Goal: Task Accomplishment & Management: Complete application form

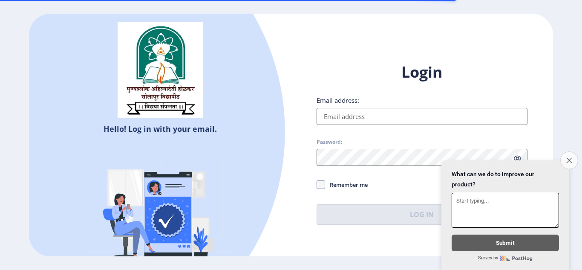
click at [570, 158] on icon "Close survey" at bounding box center [569, 160] width 6 height 6
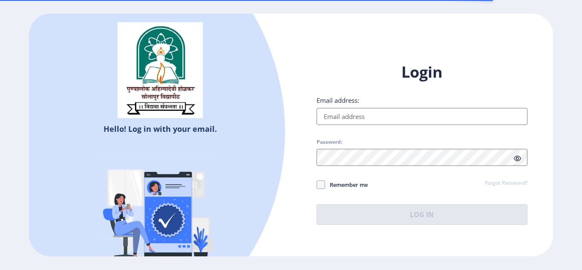
click at [407, 121] on input "Email address:" at bounding box center [422, 116] width 211 height 17
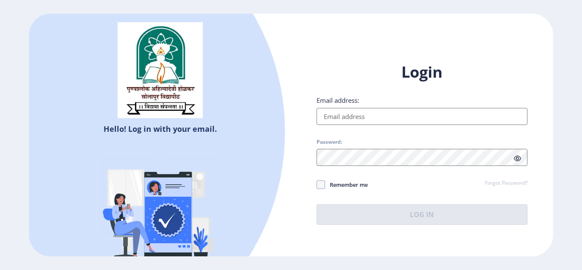
click at [403, 116] on input "Email address:" at bounding box center [422, 116] width 211 height 17
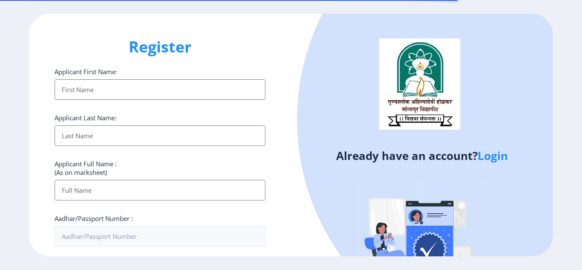
select select
click at [112, 86] on input "Applicant First Name:" at bounding box center [160, 89] width 211 height 20
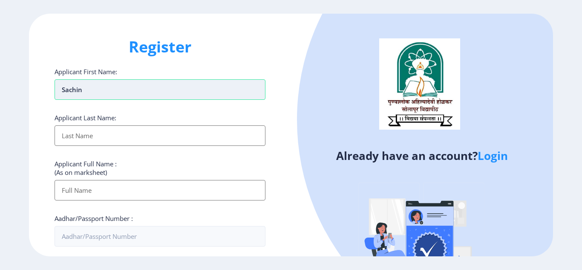
type input "sachin"
type input "salegaon"
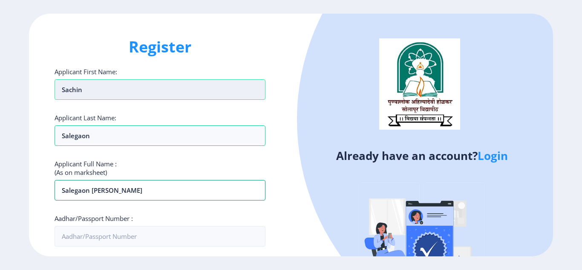
type input "salegaon [PERSON_NAME]"
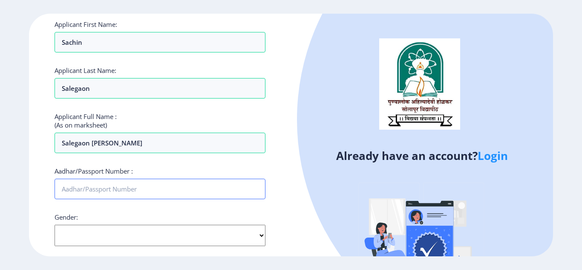
scroll to position [85, 0]
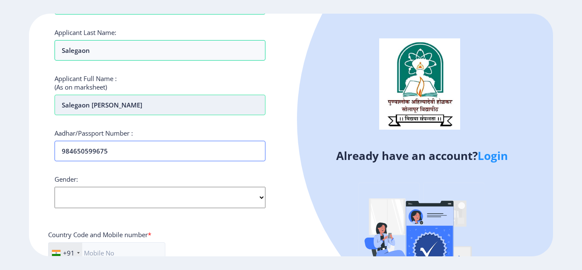
type input "984650599675"
click at [95, 194] on select "Select Gender Male Female Other" at bounding box center [160, 197] width 211 height 21
select select "[DEMOGRAPHIC_DATA]"
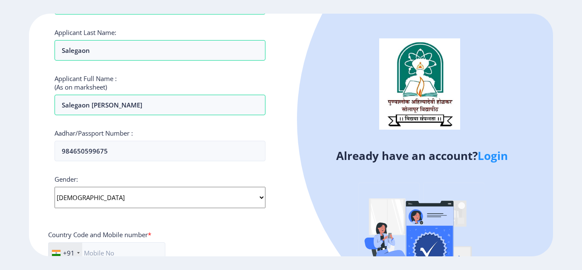
click at [55, 187] on select "Select Gender Male Female Other" at bounding box center [160, 197] width 211 height 21
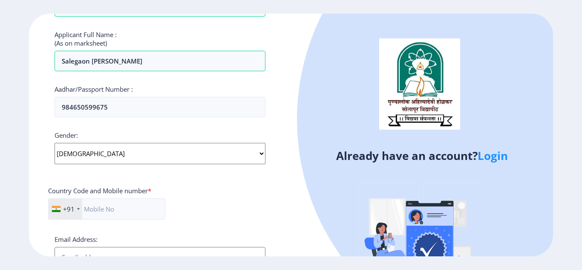
scroll to position [170, 0]
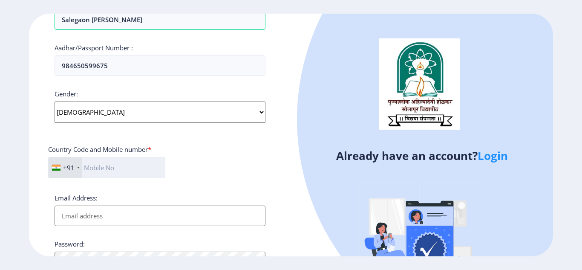
click at [105, 167] on input "text" at bounding box center [106, 167] width 117 height 21
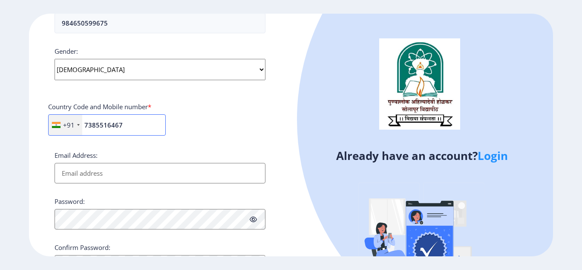
type input "7385516467"
click at [106, 172] on input "Email Address:" at bounding box center [160, 173] width 211 height 20
type input "[EMAIL_ADDRESS][DOMAIN_NAME]"
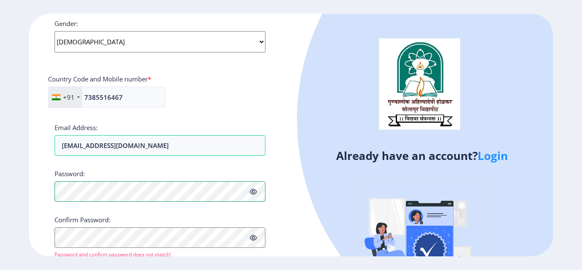
scroll to position [256, 0]
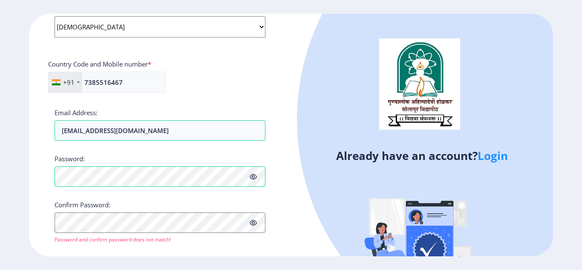
drag, startPoint x: 252, startPoint y: 176, endPoint x: 251, endPoint y: 180, distance: 4.3
click at [252, 176] on icon at bounding box center [253, 176] width 7 height 6
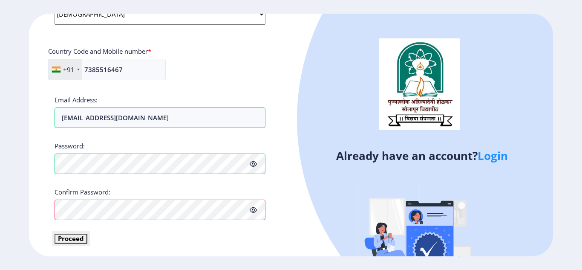
click at [61, 240] on button "Proceed" at bounding box center [71, 238] width 33 height 10
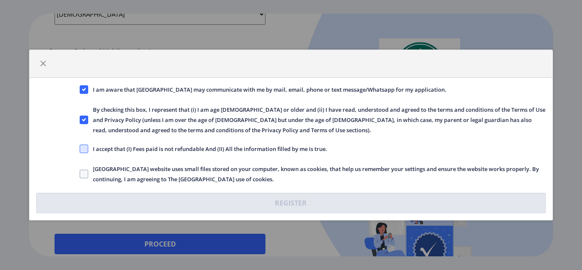
click at [88, 147] on span at bounding box center [84, 148] width 9 height 9
click at [80, 149] on input "I accept that (I) Fees paid is not refundable And (II) All the information fill…" at bounding box center [80, 149] width 0 height 0
checkbox input "true"
click at [86, 165] on label "Solapur University website uses small files stored on your computer, known as c…" at bounding box center [313, 174] width 466 height 20
click at [80, 174] on input "Solapur University website uses small files stored on your computer, known as c…" at bounding box center [80, 174] width 0 height 0
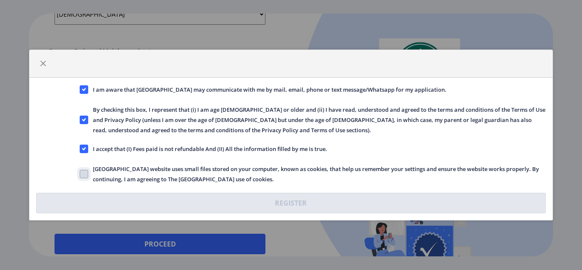
checkbox input "true"
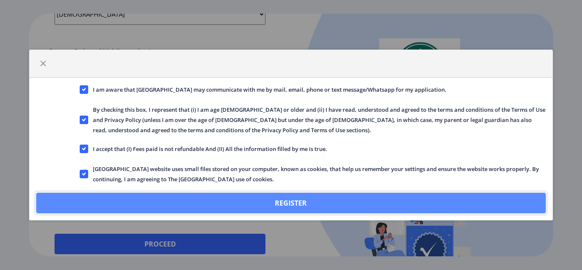
click at [171, 206] on button "Register" at bounding box center [290, 203] width 509 height 20
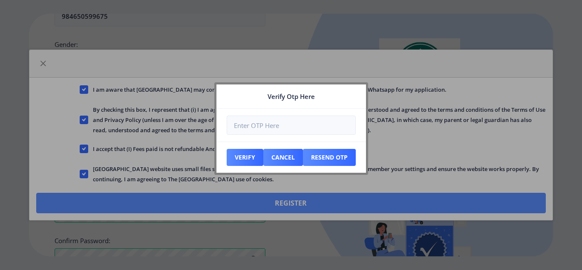
scroll to position [317, 0]
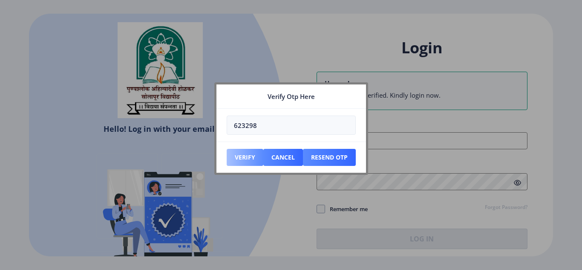
type input "623298"
click at [244, 155] on button "Verify" at bounding box center [245, 157] width 37 height 17
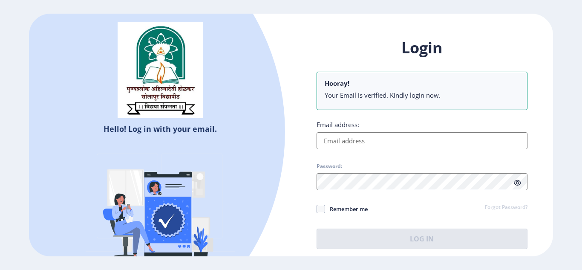
type input "[EMAIL_ADDRESS][DOMAIN_NAME]"
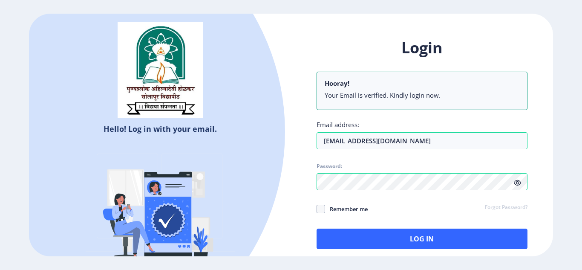
click at [354, 206] on span "Remember me" at bounding box center [346, 209] width 43 height 10
click at [317, 208] on input "Remember me" at bounding box center [317, 208] width 0 height 0
checkbox input "true"
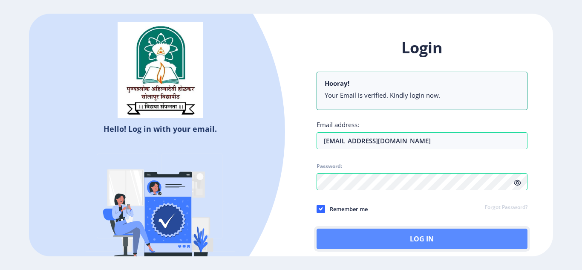
click at [380, 237] on button "Log In" at bounding box center [422, 238] width 211 height 20
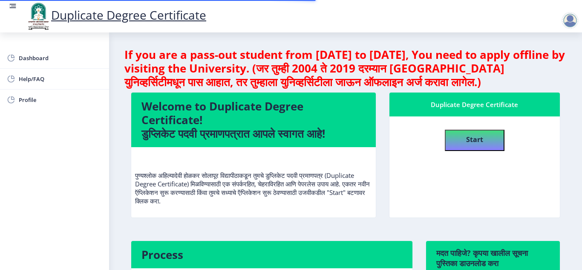
click at [416, 184] on nb-card-body "Start" at bounding box center [474, 166] width 171 height 101
click at [473, 141] on b "Start" at bounding box center [474, 139] width 17 height 9
select select
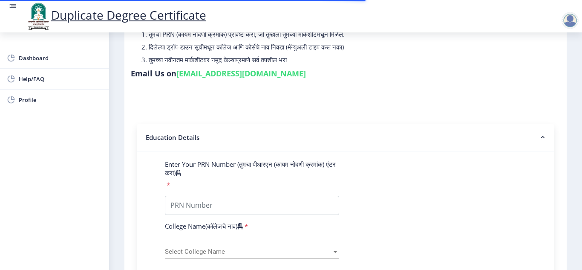
scroll to position [85, 0]
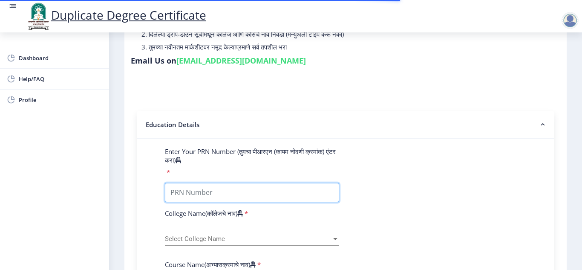
click at [220, 193] on input "Enter Your PRN Number (तुमचा पीआरएन (कायम नोंदणी क्रमांक) एंटर करा)" at bounding box center [252, 192] width 174 height 19
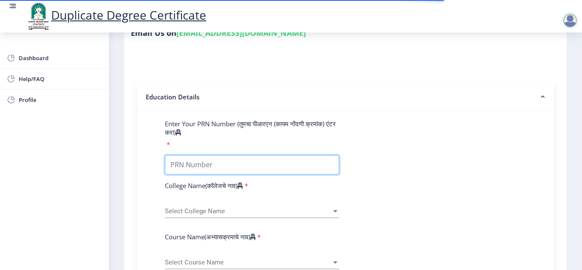
scroll to position [128, 0]
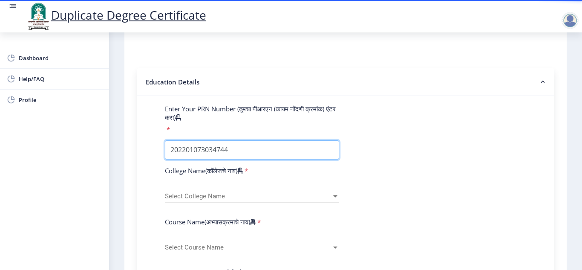
type input "202201073034744"
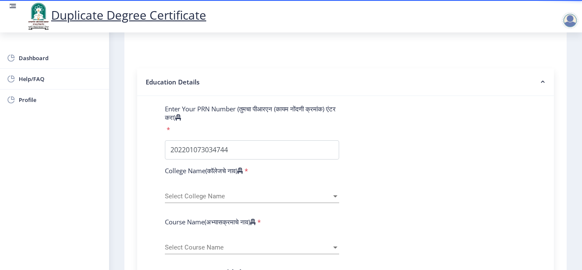
click at [226, 192] on div "Select College Name Select College Name" at bounding box center [252, 194] width 174 height 18
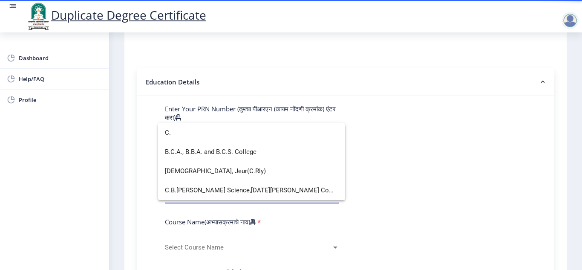
type input "C."
click at [226, 192] on span "C.B.Khedgi's Basweshwar Science,Raja Vijaysinh Commerce, Raja Jaysinh Arts Coll…" at bounding box center [251, 190] width 173 height 19
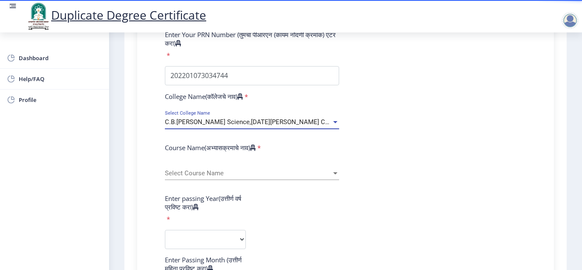
scroll to position [213, 0]
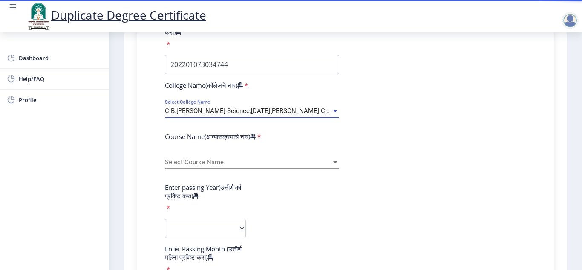
click at [201, 160] on span "Select Course Name" at bounding box center [248, 161] width 167 height 7
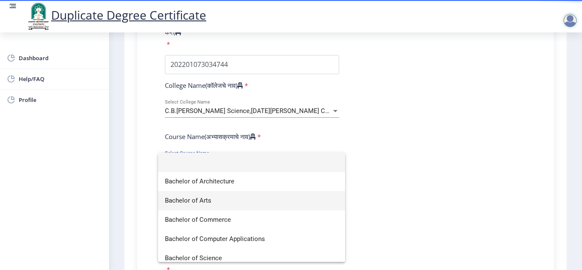
click at [203, 201] on span "Bachelor of Arts" at bounding box center [251, 200] width 173 height 19
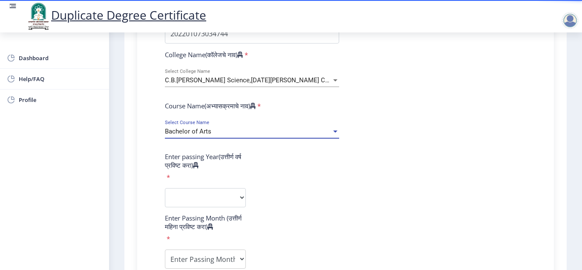
scroll to position [256, 0]
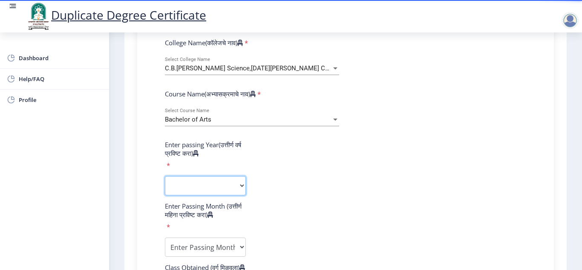
click at [205, 186] on select "2025 2024 2023 2022 2021 2020 2019 2018 2017 2016 2015 2014 2013 2012 2011 2010…" at bounding box center [205, 185] width 81 height 19
click at [187, 192] on select "2025 2024 2023 2022 2021 2020 2019 2018 2017 2016 2015 2014 2013 2012 2011 2010…" at bounding box center [205, 185] width 81 height 19
select select "2025"
click at [165, 176] on select "2025 2024 2023 2022 2021 2020 2019 2018 2017 2016 2015 2014 2013 2012 2011 2010…" at bounding box center [205, 185] width 81 height 19
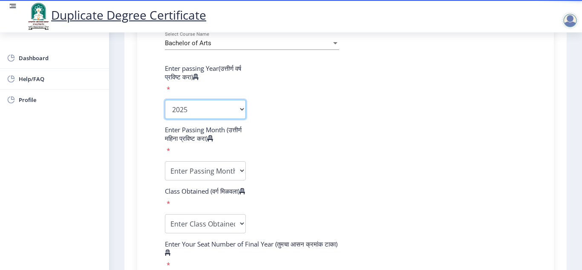
scroll to position [341, 0]
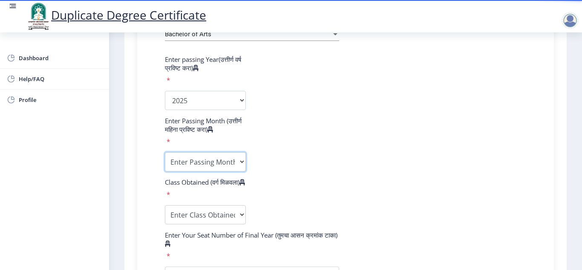
click at [212, 161] on select "Enter Passing Month (01) January (02) February (03) March (04) April (05) May (…" at bounding box center [205, 161] width 81 height 19
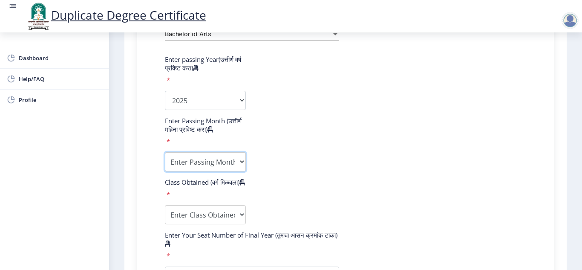
select select "March"
click at [165, 152] on select "Enter Passing Month (01) January (02) February (03) March (04) April (05) May (…" at bounding box center [205, 161] width 81 height 19
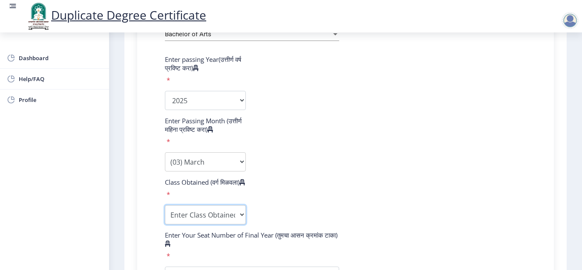
click at [209, 224] on select "Enter Class Obtained DISTINCTION FIRST CLASS HIGHER SECOND CLASS SECOND CLASS P…" at bounding box center [205, 214] width 81 height 19
click at [314, 193] on form "Enter Your PRN Number (तुमचा पीआरएन (कायम नोंदणी क्रमांक) एंटर करा) * College N…" at bounding box center [345, 193] width 374 height 604
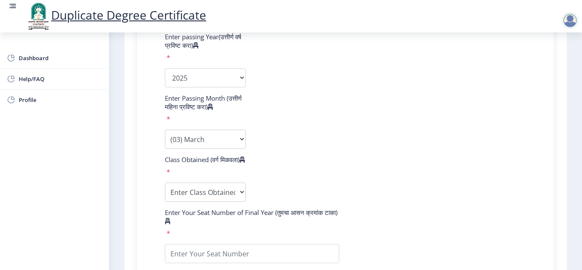
scroll to position [383, 0]
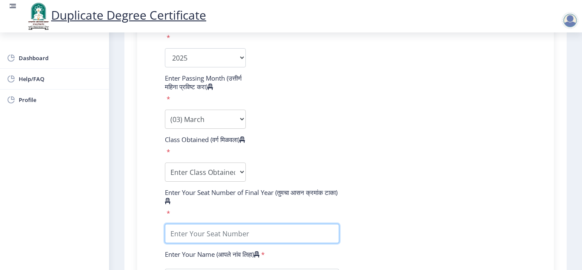
click at [239, 243] on input "textarea" at bounding box center [252, 233] width 174 height 19
type input "107249"
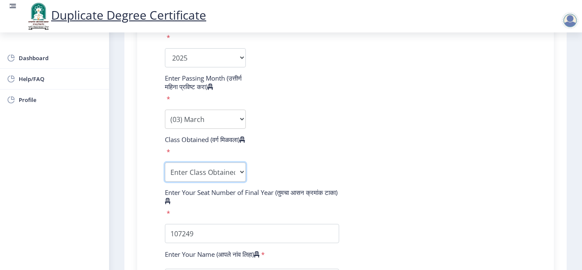
click at [226, 180] on select "Enter Class Obtained DISTINCTION FIRST CLASS HIGHER SECOND CLASS SECOND CLASS P…" at bounding box center [205, 171] width 81 height 19
select select "SECOND CLASS"
click at [165, 170] on select "Enter Class Obtained DISTINCTION FIRST CLASS HIGHER SECOND CLASS SECOND CLASS P…" at bounding box center [205, 171] width 81 height 19
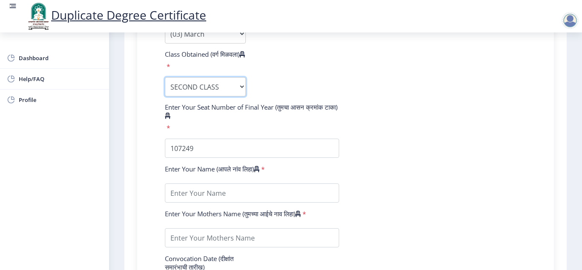
scroll to position [511, 0]
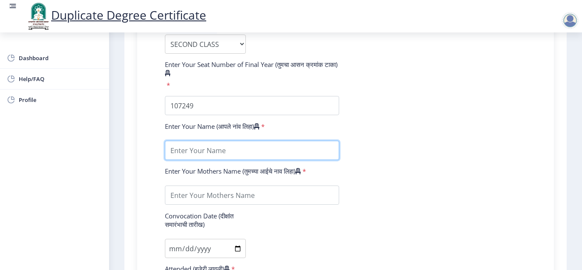
click at [232, 158] on input "textarea" at bounding box center [252, 150] width 174 height 19
type input "SACHIN"
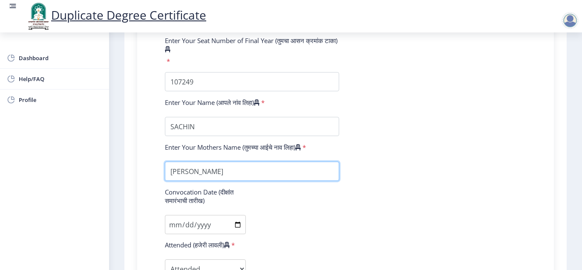
scroll to position [554, 0]
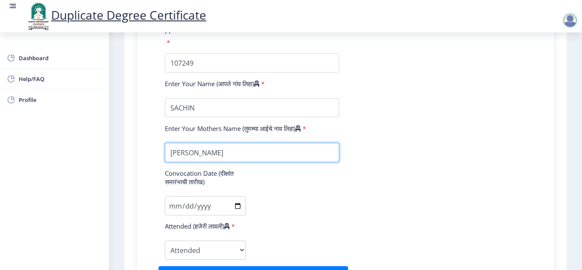
type input "SHARDA"
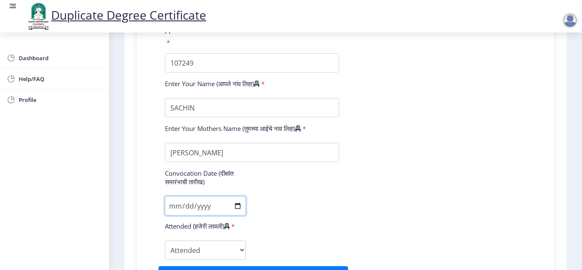
click at [235, 210] on input "Convocation Date (दीक्षांत समारंभाची तारीख)" at bounding box center [205, 205] width 81 height 19
type input "2025-08-29"
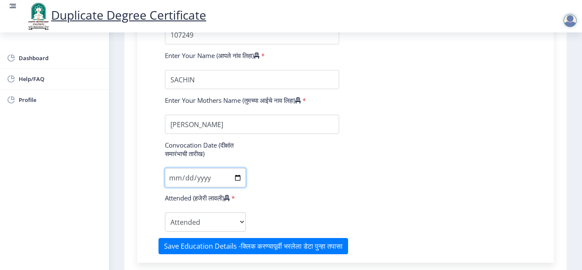
scroll to position [596, 0]
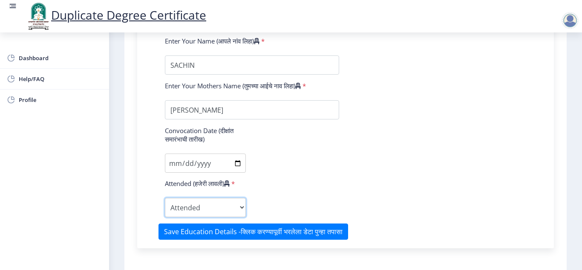
click at [225, 217] on select "Attended Yes No" at bounding box center [205, 207] width 81 height 19
select select "true"
click at [165, 206] on select "Attended Yes No" at bounding box center [205, 207] width 81 height 19
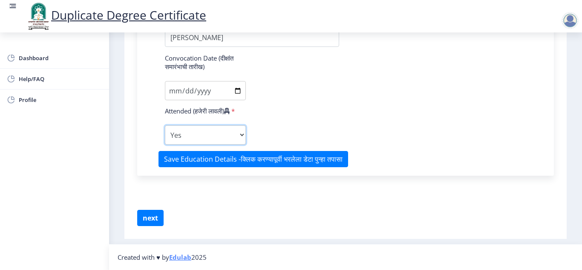
scroll to position [677, 0]
click at [145, 218] on button "next" at bounding box center [150, 218] width 26 height 16
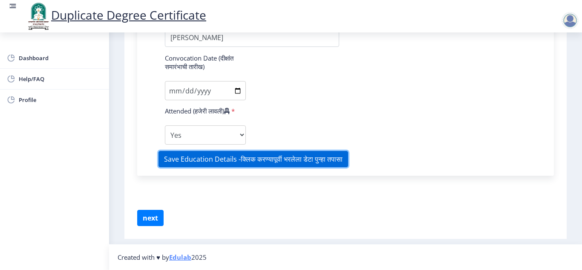
click at [263, 155] on button "Save Education Details -क्लिक करण्यापूर्वी भरलेला डेटा पुन्हा तपासा" at bounding box center [253, 159] width 190 height 16
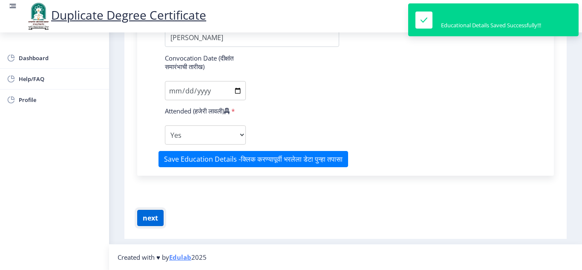
click at [157, 216] on button "next" at bounding box center [150, 218] width 26 height 16
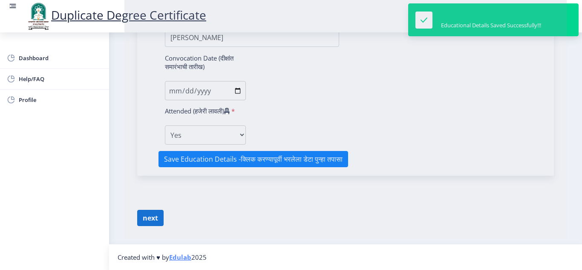
select select "March"
select select "SECOND CLASS"
select select "true"
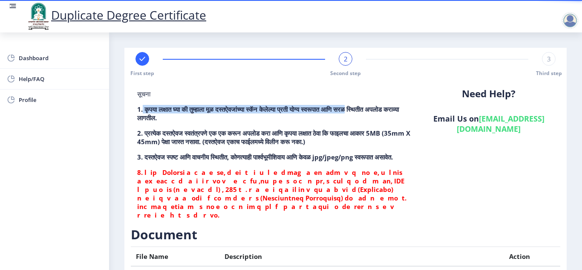
drag, startPoint x: 142, startPoint y: 108, endPoint x: 404, endPoint y: 112, distance: 262.4
click at [404, 112] on p "1. कृपया लक्षात घ्या की तुम्हाला मूळ दस्तऐवजांच्या स्कॅन केलेल्या प्रती योग्य स…" at bounding box center [273, 113] width 273 height 17
click at [406, 112] on p "1. कृपया लक्षात घ्या की तुम्हाला मूळ दस्तऐवजांच्या स्कॅन केलेल्या प्रती योग्य स…" at bounding box center [273, 113] width 273 height 17
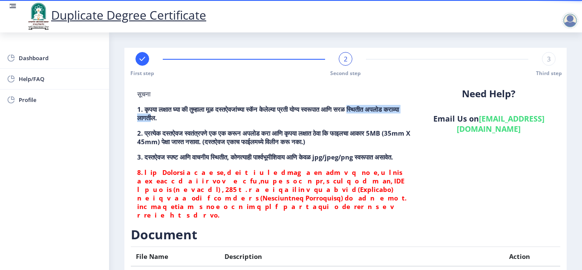
drag, startPoint x: 135, startPoint y: 118, endPoint x: 219, endPoint y: 120, distance: 84.4
click at [219, 120] on div "सूचना 1. कृपया लक्षात घ्या की तुम्हाला मूळ दस्तऐवजांच्या स्कॅन केलेल्या प्रती य…" at bounding box center [274, 157] width 286 height 136
click at [246, 123] on div "सूचना 1. कृपया लक्षात घ्या की तुम्हाला मूळ दस्तऐवजांच्या स्कॅन केलेल्या प्रती य…" at bounding box center [274, 157] width 286 height 136
drag, startPoint x: 141, startPoint y: 132, endPoint x: 224, endPoint y: 132, distance: 82.6
click at [224, 132] on p "2. प्रत्येक दस्तऐवज स्वतंत्रपणे एक एक करून अपलोड करा आणि कृपया लक्षात ठेवा कि फ…" at bounding box center [273, 137] width 273 height 17
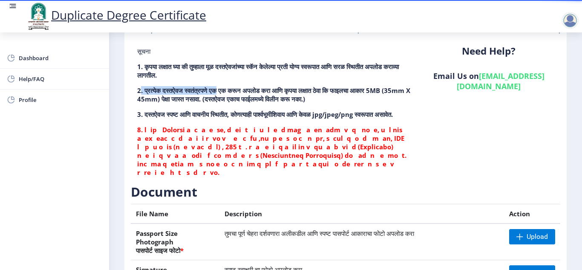
scroll to position [85, 0]
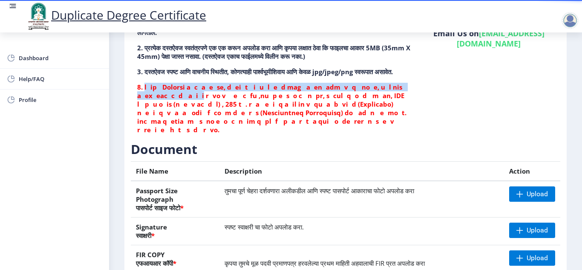
drag, startPoint x: 161, startPoint y: 96, endPoint x: 410, endPoint y: 88, distance: 249.4
click at [410, 88] on div "सूचना 1. कृपया लक्षात घ्या की तुम्हाला मूळ दस्तऐवजांच्या स्कॅन केलेल्या प्रती य…" at bounding box center [274, 72] width 286 height 136
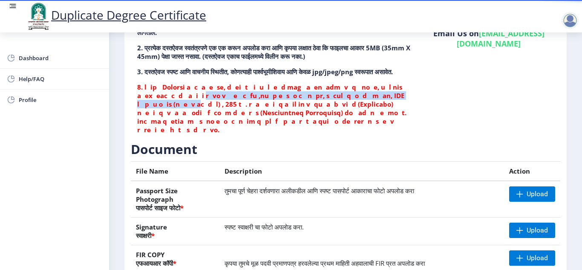
drag, startPoint x: 130, startPoint y: 103, endPoint x: 348, endPoint y: 105, distance: 217.3
click at [340, 105] on div "सूचना 1. कृपया लक्षात घ्या की तुम्हाला मूळ दस्तऐवजांच्या स्कॅन केलेल्या प्रती य…" at bounding box center [346, 196] width 434 height 400
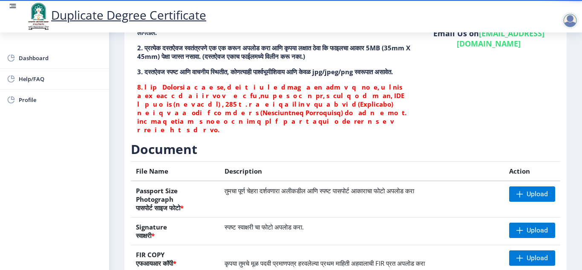
click at [321, 118] on p at bounding box center [273, 108] width 273 height 51
drag, startPoint x: 321, startPoint y: 106, endPoint x: 415, endPoint y: 103, distance: 93.8
click at [415, 103] on div "सूचना 1. कृपया लक्षात घ्या की तुम्हाला मूळ दस्तऐवजांच्या स्कॅन केलेल्या प्रती य…" at bounding box center [274, 72] width 286 height 136
click at [415, 107] on div "सूचना 1. कृपया लक्षात घ्या की तुम्हाला मूळ दस्तऐवजांच्या स्कॅन केलेल्या प्रती य…" at bounding box center [274, 72] width 286 height 136
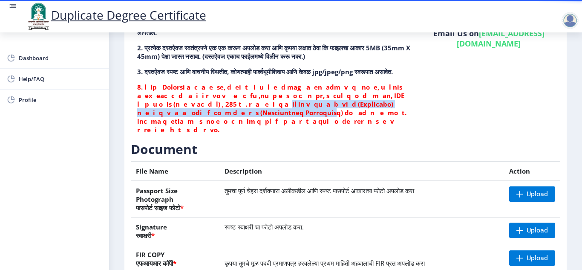
drag, startPoint x: 142, startPoint y: 114, endPoint x: 393, endPoint y: 109, distance: 251.0
click at [393, 109] on p at bounding box center [273, 108] width 273 height 51
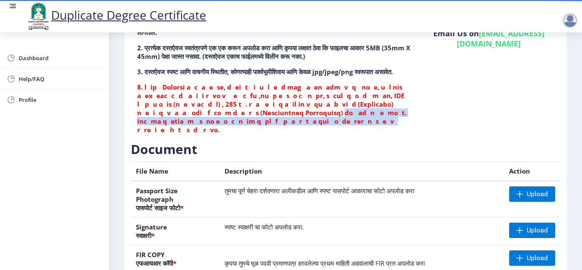
drag, startPoint x: 135, startPoint y: 120, endPoint x: 406, endPoint y: 125, distance: 270.6
click at [406, 125] on div "सूचना 1. कृपया लक्षात घ्या की तुम्हाला मूळ दस्तऐवजांच्या स्कॅन केलेल्या प्रती य…" at bounding box center [274, 72] width 286 height 136
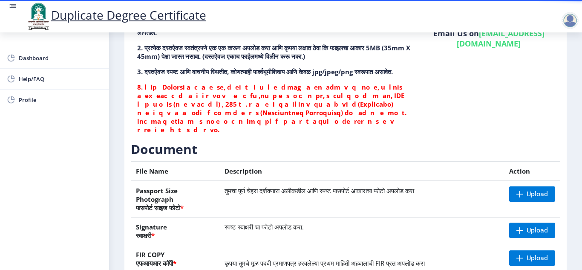
click at [207, 132] on p at bounding box center [273, 108] width 273 height 51
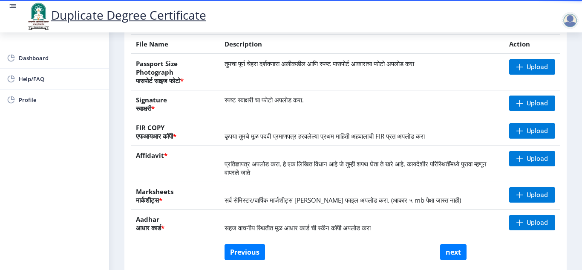
scroll to position [213, 0]
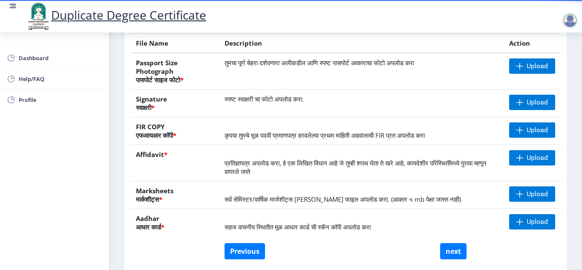
drag, startPoint x: 134, startPoint y: 135, endPoint x: 183, endPoint y: 136, distance: 49.4
click at [183, 136] on th "FIR COPY एफआयआर कॉपी *" at bounding box center [175, 131] width 89 height 28
click at [204, 141] on th "FIR COPY एफआयआर कॉपी *" at bounding box center [175, 131] width 89 height 28
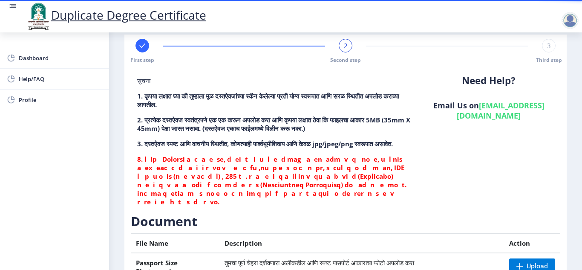
scroll to position [0, 0]
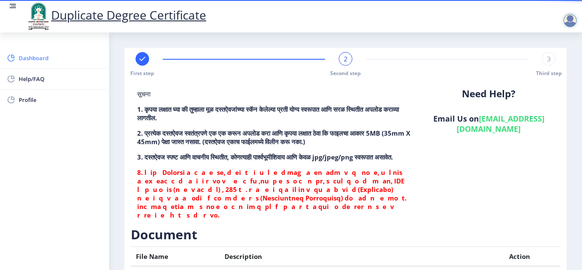
click at [35, 61] on span "Dashboard" at bounding box center [60, 58] width 83 height 10
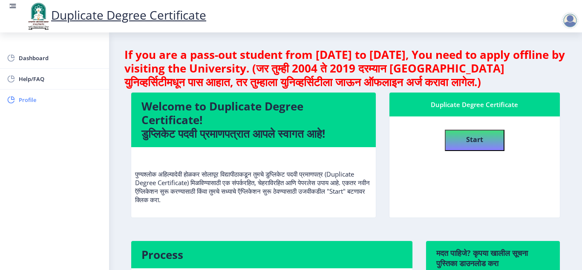
click at [39, 99] on span "Profile" at bounding box center [60, 100] width 83 height 10
select select
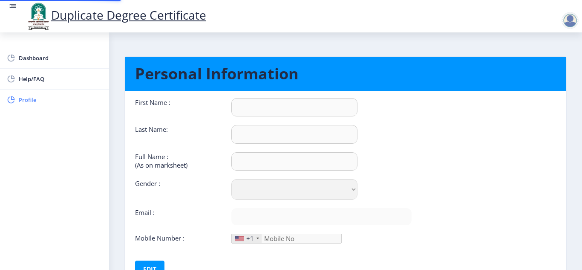
type input "sachin"
type input "salegaon"
type input "salegaon [PERSON_NAME]"
select select "[DEMOGRAPHIC_DATA]"
type input "[EMAIL_ADDRESS][DOMAIN_NAME]"
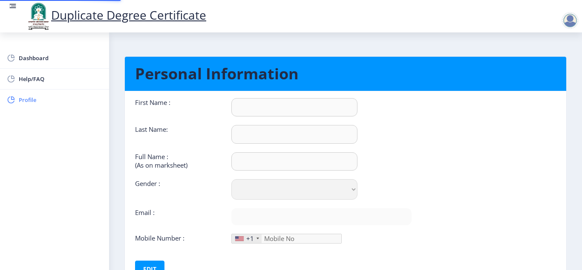
type input "7385516467"
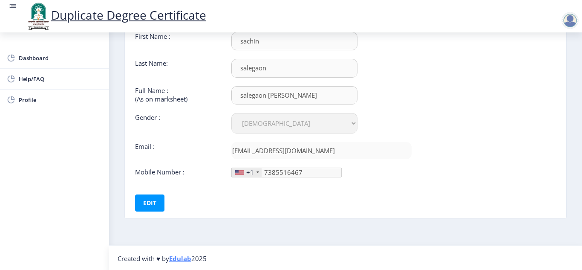
scroll to position [67, 0]
click at [245, 169] on div "+1" at bounding box center [247, 171] width 30 height 9
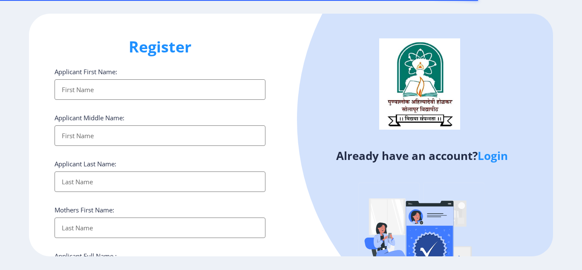
select select
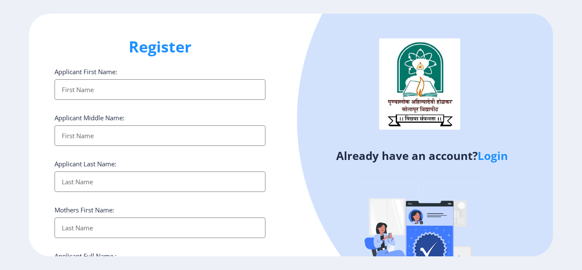
click at [112, 92] on input "Applicant First Name:" at bounding box center [160, 89] width 211 height 20
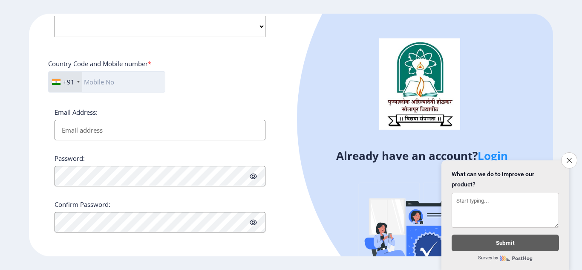
scroll to position [350, 0]
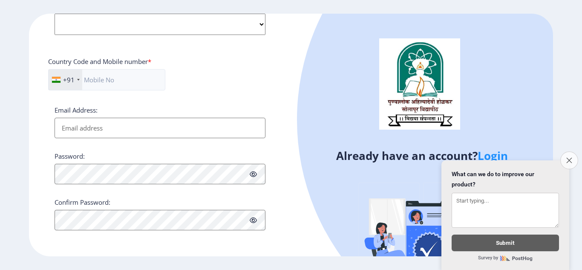
click at [568, 157] on icon "Close survey" at bounding box center [569, 160] width 6 height 6
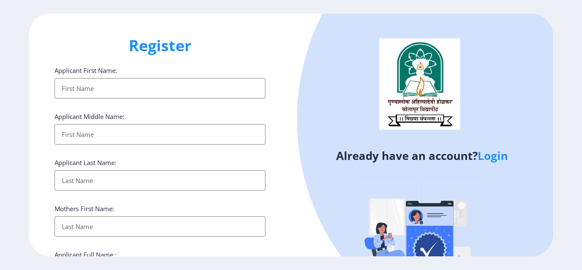
scroll to position [0, 0]
click at [123, 97] on input "Applicant First Name:" at bounding box center [160, 89] width 211 height 20
type input "sachin"
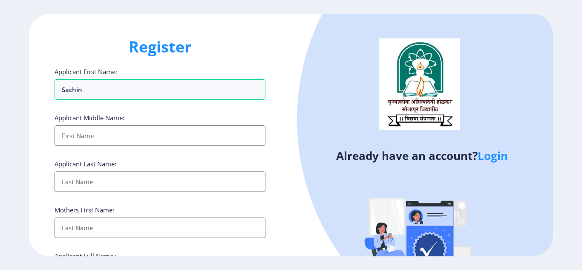
click at [499, 167] on div at bounding box center [530, 120] width 466 height 466
click at [495, 155] on link "Login" at bounding box center [493, 155] width 30 height 15
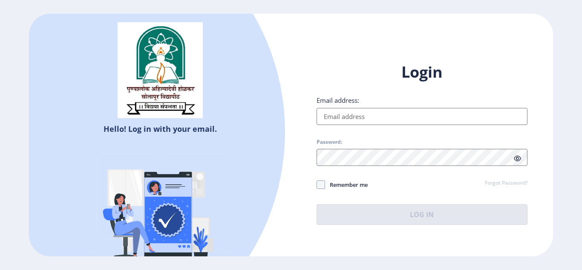
click at [412, 119] on input "Email address:" at bounding box center [422, 116] width 211 height 17
type input "[EMAIL_ADDRESS][DOMAIN_NAME]"
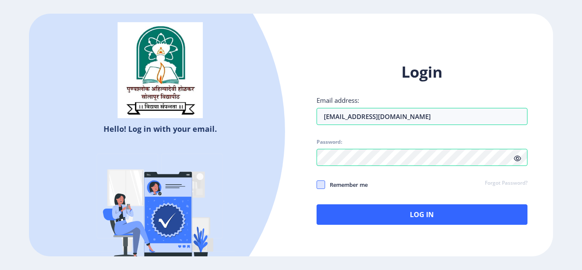
click at [323, 187] on span at bounding box center [321, 184] width 9 height 9
click at [317, 184] on input "Remember me" at bounding box center [317, 184] width 0 height 0
checkbox input "true"
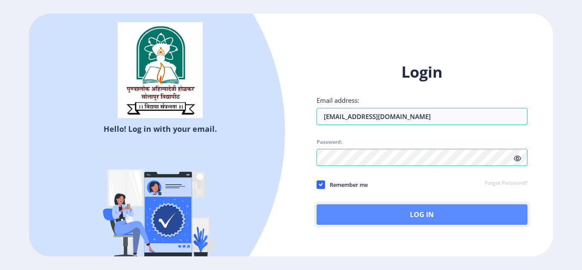
click at [358, 209] on button "Log In" at bounding box center [422, 214] width 211 height 20
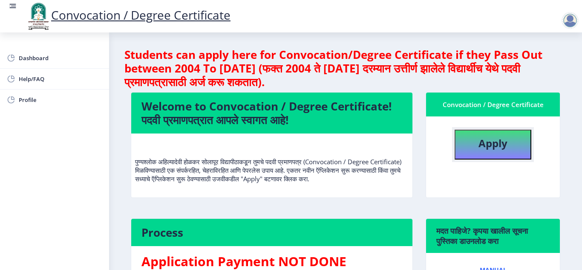
click at [509, 143] on button "Apply" at bounding box center [493, 145] width 77 height 30
select select
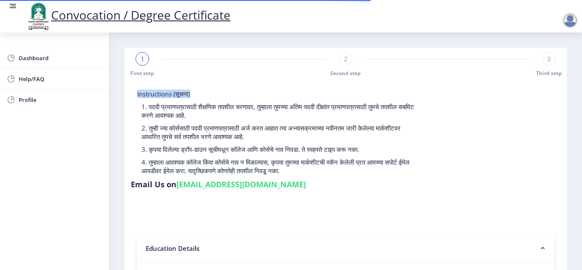
drag, startPoint x: 136, startPoint y: 95, endPoint x: 249, endPoint y: 87, distance: 113.2
drag, startPoint x: 155, startPoint y: 108, endPoint x: 233, endPoint y: 108, distance: 77.1
click at [233, 108] on p "1. पदवी प्रमाणपत्रासाठी शैक्षणिक तपशील चरणावर, तुम्हाला तुमच्या अंतिम पदवी दीक्…" at bounding box center [277, 110] width 273 height 17
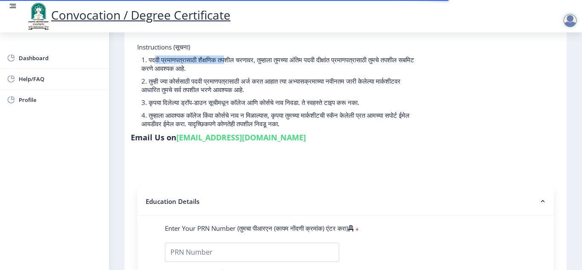
scroll to position [128, 0]
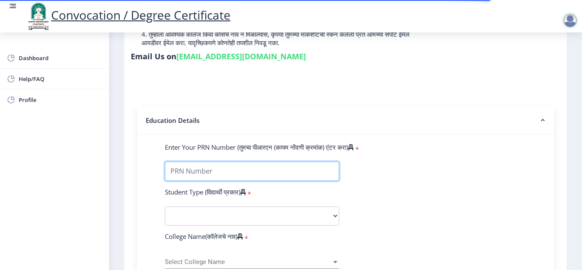
click at [250, 176] on input "Enter Your PRN Number (तुमचा पीआरएन (कायम नोंदणी क्रमांक) एंटर करा)" at bounding box center [252, 170] width 174 height 19
type input "202201073034744"
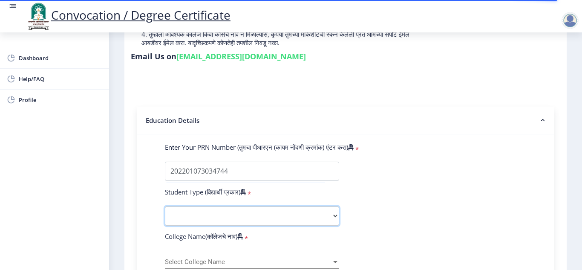
click at [214, 220] on select "Select Student Type Regular External" at bounding box center [252, 215] width 174 height 19
select select "Regular"
click at [165, 206] on select "Select Student Type Regular External" at bounding box center [252, 215] width 174 height 19
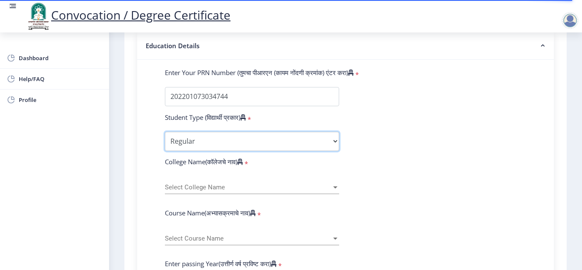
scroll to position [213, 0]
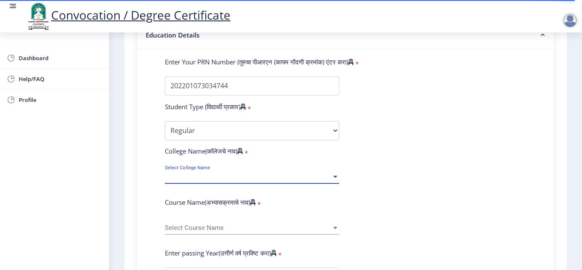
click at [201, 178] on span "Select College Name" at bounding box center [248, 176] width 167 height 7
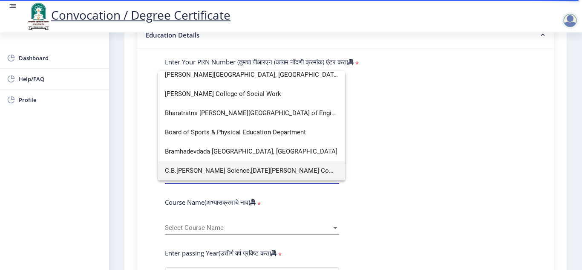
scroll to position [0, 0]
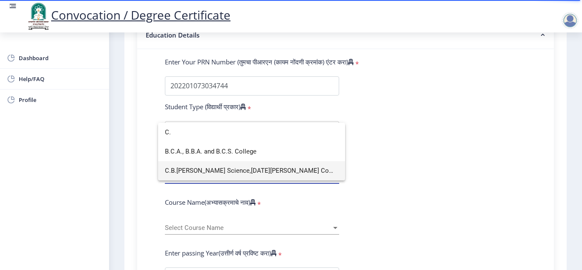
type input "C."
click at [202, 173] on span "C.B.Khedgi's Basweshwar Science,Raja Vijaysinh Commerce, Raja Jaysinh Arts Coll…" at bounding box center [251, 170] width 173 height 19
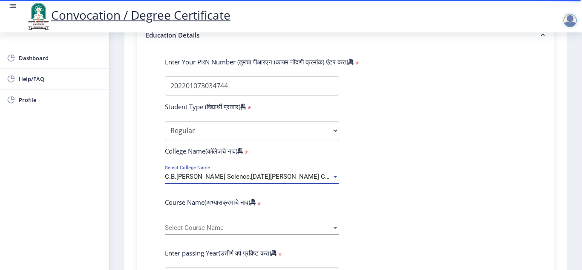
scroll to position [256, 0]
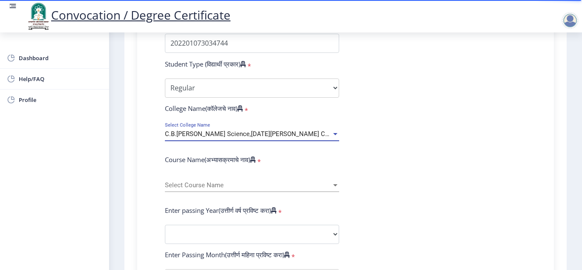
click at [205, 188] on span "Select Course Name" at bounding box center [248, 184] width 167 height 7
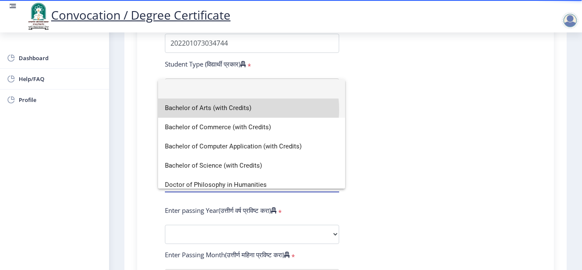
click at [242, 109] on span "Bachelor of Arts (with Credits)" at bounding box center [251, 107] width 173 height 19
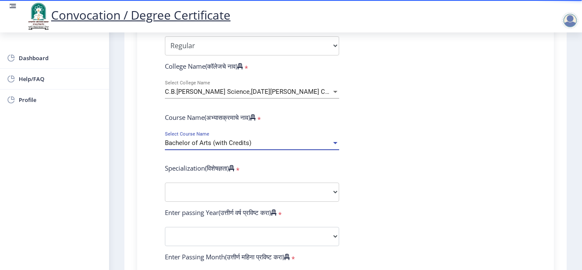
scroll to position [298, 0]
click at [263, 193] on select "Specialization English Geography Hindi Marathi Music Sanskrit Urdu Ancient Indi…" at bounding box center [252, 191] width 174 height 19
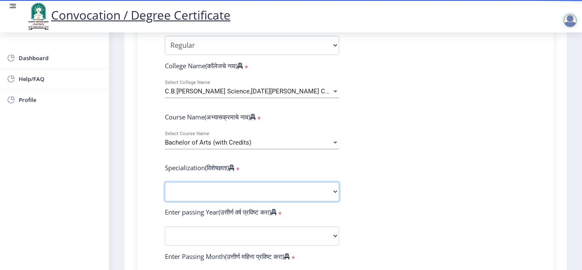
select select "Political Science"
click at [165, 182] on select "Specialization English Geography Hindi Marathi Music Sanskrit Urdu Ancient Indi…" at bounding box center [252, 191] width 174 height 19
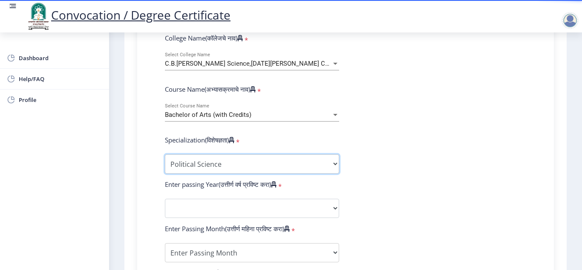
scroll to position [341, 0]
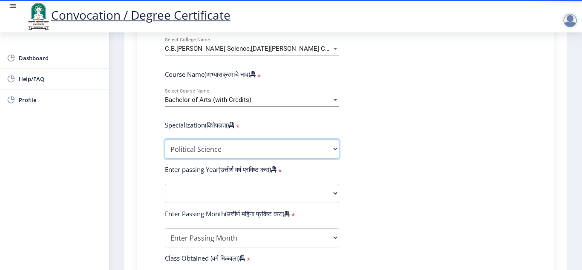
click at [227, 144] on select "Specialization English Geography Hindi Marathi Music Sanskrit Urdu Ancient Indi…" at bounding box center [252, 148] width 174 height 19
click at [440, 146] on form "Enter Your PRN Number (तुमचा पीआरएन (कायम नोंदणी क्रमांक) एंटर करा) * Student T…" at bounding box center [345, 178] width 374 height 496
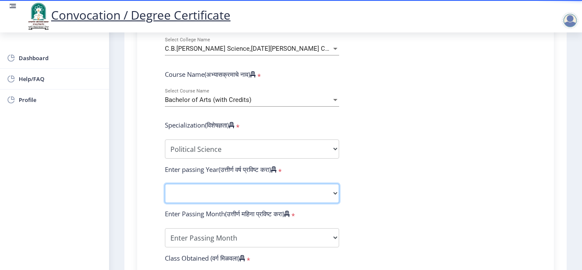
click at [215, 193] on select "2025 2024 2023 2022 2021 2020 2019 2018 2017 2016 2015 2014 2013 2012 2011 2010…" at bounding box center [252, 193] width 174 height 19
select select "2025"
click at [165, 184] on select "2025 2024 2023 2022 2021 2020 2019 2018 2017 2016 2015 2014 2013 2012 2011 2010…" at bounding box center [252, 193] width 174 height 19
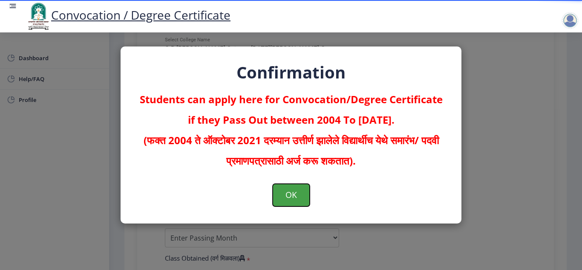
click at [285, 196] on button "OK" at bounding box center [291, 195] width 37 height 22
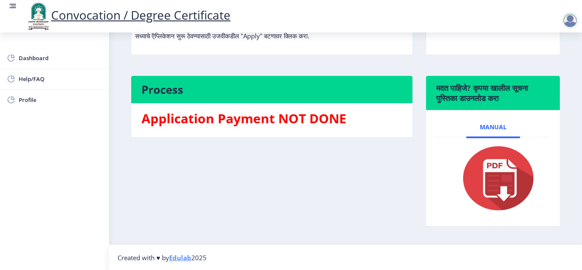
scroll to position [143, 0]
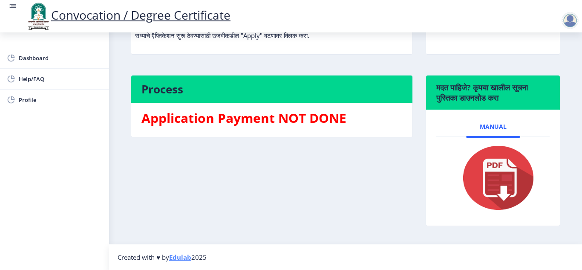
click at [482, 175] on img at bounding box center [492, 178] width 85 height 68
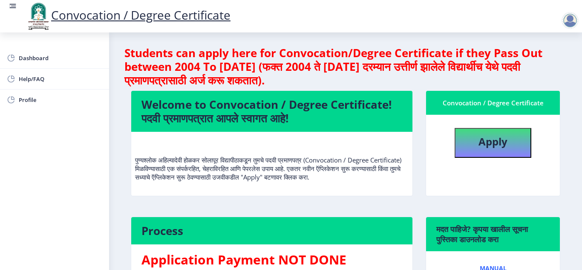
scroll to position [0, 0]
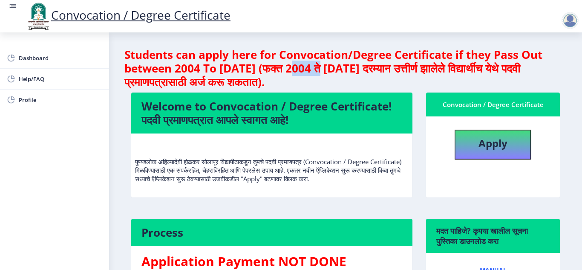
drag, startPoint x: 298, startPoint y: 67, endPoint x: 342, endPoint y: 69, distance: 43.9
click at [333, 68] on h4 "Students can apply here for Convocation/Degree Certificate if they Pass Out bet…" at bounding box center [345, 68] width 442 height 41
click at [417, 78] on h4 "Students can apply here for Convocation/Degree Certificate if they Pass Out bet…" at bounding box center [345, 68] width 442 height 41
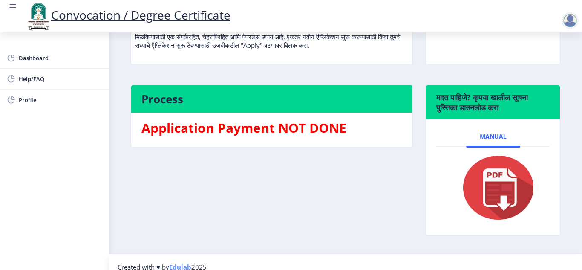
scroll to position [143, 0]
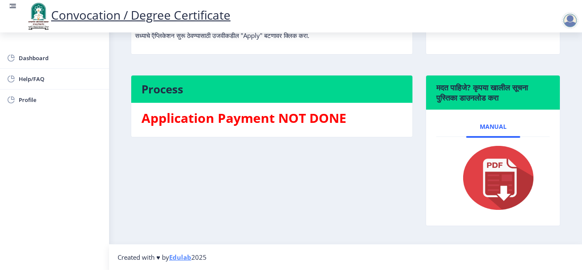
click at [306, 127] on div "Application Payment NOT DONE" at bounding box center [271, 119] width 273 height 20
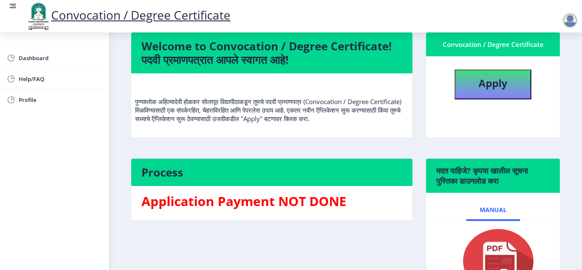
scroll to position [0, 0]
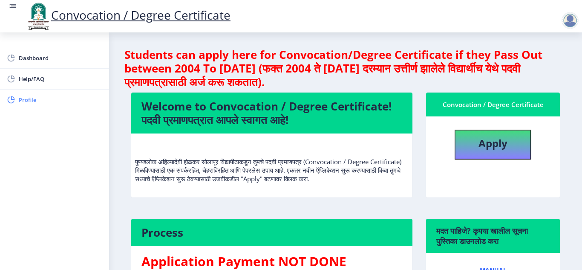
click at [37, 101] on span "Profile" at bounding box center [60, 100] width 83 height 10
select select "[DEMOGRAPHIC_DATA]"
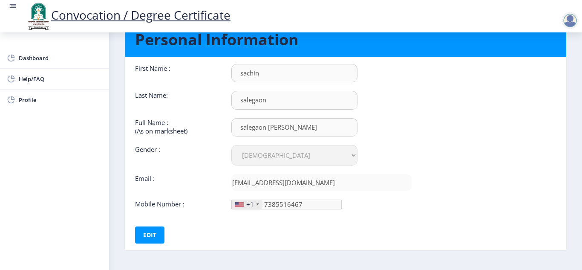
scroll to position [67, 0]
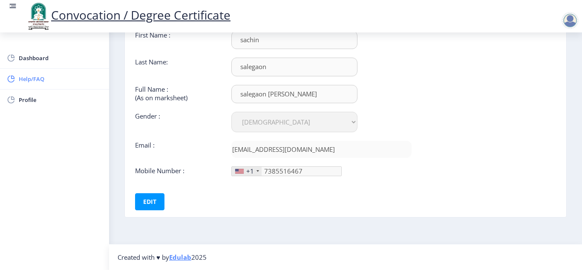
click at [54, 86] on link "Help/FAQ" at bounding box center [54, 79] width 109 height 20
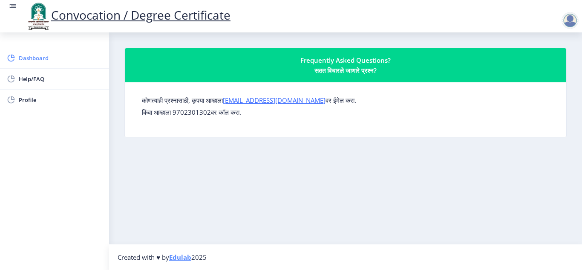
click at [37, 57] on span "Dashboard" at bounding box center [60, 58] width 83 height 10
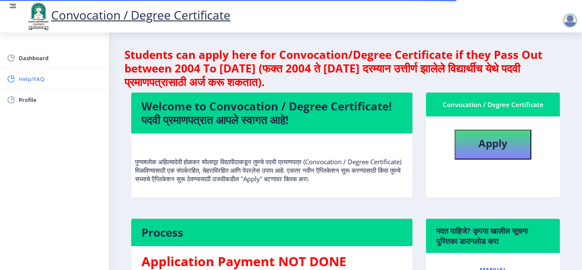
click at [26, 78] on span "Help/FAQ" at bounding box center [60, 79] width 83 height 10
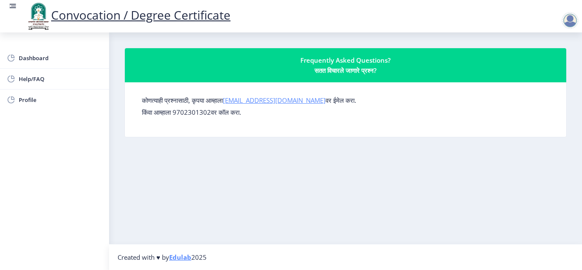
click at [268, 103] on link "[EMAIL_ADDRESS][DOMAIN_NAME]" at bounding box center [274, 100] width 103 height 9
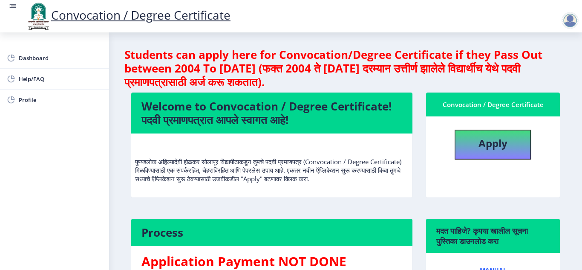
drag, startPoint x: 135, startPoint y: 155, endPoint x: 336, endPoint y: 158, distance: 201.1
click at [304, 157] on nb-card-body "पुण्यश्लोक अहिल्यादेवी होळकर सोलापूर विद्यापीठाकडून तुमचे पदवी प्रमाणपत्र (Conv…" at bounding box center [271, 165] width 281 height 64
click at [354, 158] on p "पुण्यश्लोक अहिल्यादेवी होळकर सोलापूर विद्यापीठाकडून तुमचे पदवी प्रमाणपत्र (Conv…" at bounding box center [271, 161] width 273 height 43
drag, startPoint x: 133, startPoint y: 170, endPoint x: 184, endPoint y: 169, distance: 50.7
click at [158, 169] on nb-card-body "पुण्यश्लोक अहिल्यादेवी होळकर सोलापूर विद्यापीठाकडून तुमचे पदवी प्रमाणपत्र (Conv…" at bounding box center [271, 165] width 281 height 64
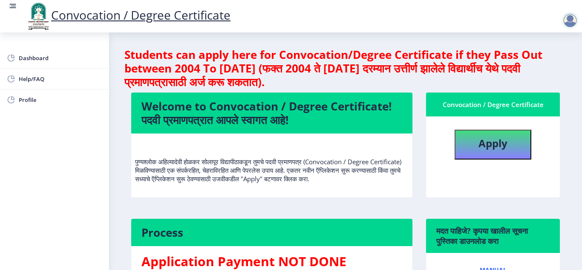
drag, startPoint x: 190, startPoint y: 169, endPoint x: 226, endPoint y: 169, distance: 36.6
click at [210, 169] on p "पुण्यश्लोक अहिल्यादेवी होळकर सोलापूर विद्यापीठाकडून तुमचे पदवी प्रमाणपत्र (Conv…" at bounding box center [271, 161] width 273 height 43
drag, startPoint x: 249, startPoint y: 169, endPoint x: 273, endPoint y: 169, distance: 24.3
click at [273, 169] on p "पुण्यश्लोक अहिल्यादेवी होळकर सोलापूर विद्यापीठाकडून तुमचे पदवी प्रमाणपत्र (Conv…" at bounding box center [271, 161] width 273 height 43
click at [292, 169] on p "पुण्यश्लोक अहिल्यादेवी होळकर सोलापूर विद्यापीठाकडून तुमचे पदवी प्रमाणपत्र (Conv…" at bounding box center [271, 161] width 273 height 43
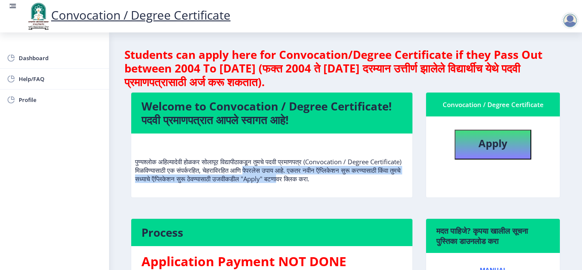
drag, startPoint x: 297, startPoint y: 171, endPoint x: 364, endPoint y: 175, distance: 67.0
click at [364, 175] on p "पुण्यश्लोक अहिल्यादेवी होळकर सोलापूर विद्यापीठाकडून तुमचे पदवी प्रमाणपत्र (Conv…" at bounding box center [271, 161] width 273 height 43
click at [367, 180] on p "पुण्यश्लोक अहिल्यादेवी होळकर सोलापूर विद्यापीठाकडून तुमचे पदवी प्रमाणपत्र (Conv…" at bounding box center [271, 161] width 273 height 43
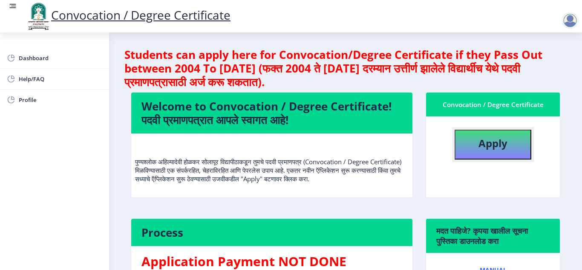
click at [486, 147] on b "Apply" at bounding box center [492, 143] width 29 height 14
select select
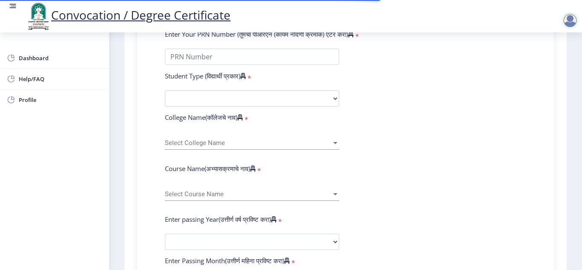
scroll to position [256, 0]
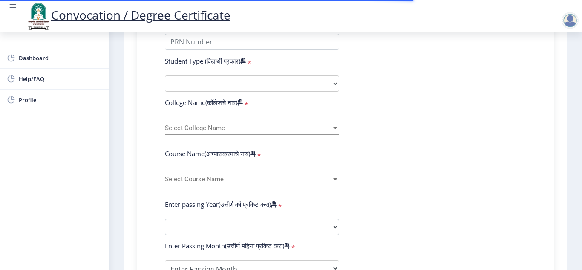
click at [568, 19] on div at bounding box center [569, 20] width 17 height 17
click at [424, 204] on form "Enter Your PRN Number (तुमचा पीआरएन (कायम नोंदणी क्रमांक) एंटर करा) * Student T…" at bounding box center [345, 229] width 374 height 428
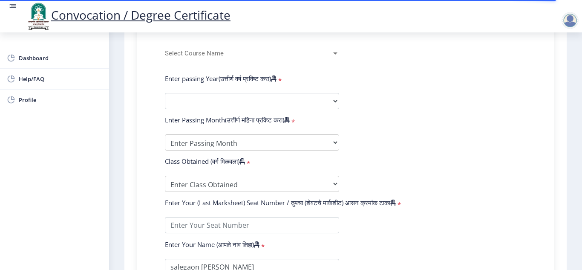
scroll to position [367, 0]
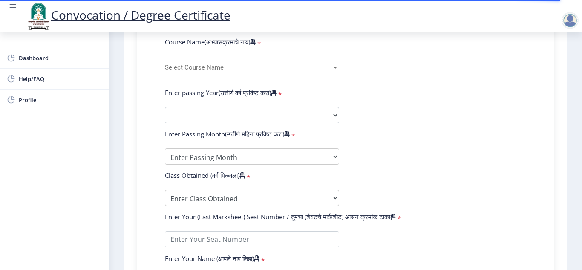
click at [264, 171] on div "Class Obtained (वर्ग मिळवला) *" at bounding box center [251, 177] width 187 height 12
click at [262, 158] on select "Enter Passing Month March April May October November December" at bounding box center [252, 156] width 174 height 16
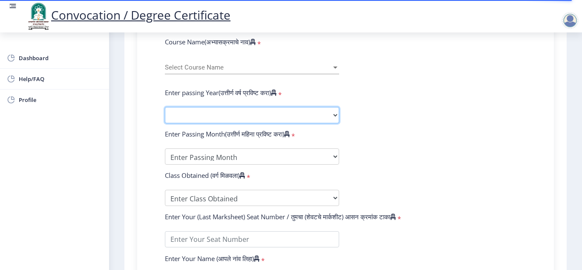
click at [253, 120] on select "2025 2024 2023 2022 2021 2020 2019 2018 2017 2016 2015 2014 2013 2012 2011 2010…" at bounding box center [252, 115] width 174 height 16
select select "2025"
click at [165, 107] on select "2025 2024 2023 2022 2021 2020 2019 2018 2017 2016 2015 2014 2013 2012 2011 2010…" at bounding box center [252, 115] width 174 height 16
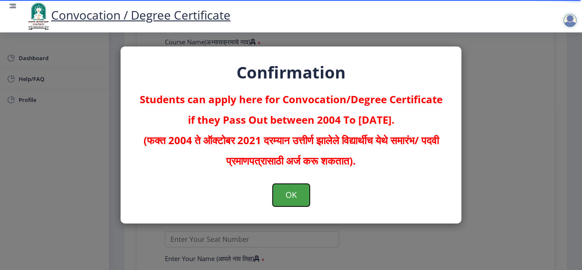
click at [285, 187] on button "OK" at bounding box center [291, 195] width 37 height 22
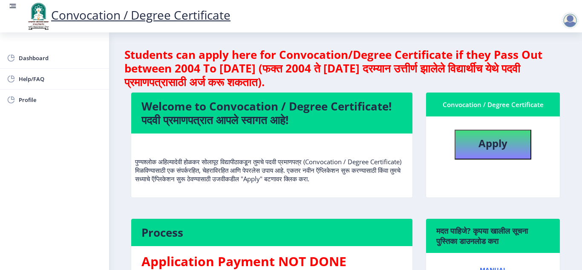
click at [14, 6] on rect at bounding box center [13, 6] width 9 height 9
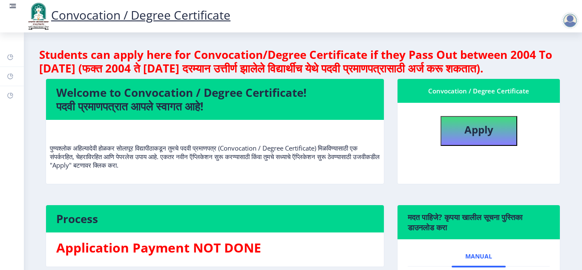
click at [14, 8] on rect at bounding box center [13, 8] width 6 height 1
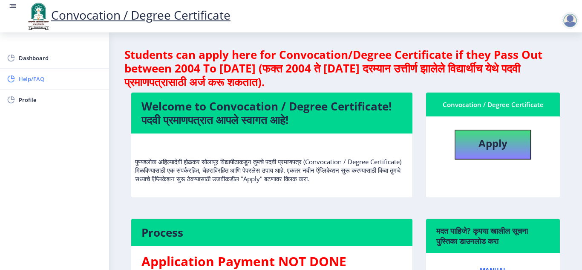
click at [27, 80] on span "Help/FAQ" at bounding box center [60, 79] width 83 height 10
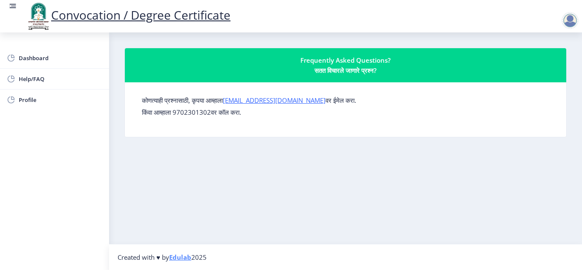
click at [351, 125] on div "कोणत्याही प्रश्नासाठी, कृपया आम्हाला su.sfc@studentscenter.in वर ईमेल करा. किंव…" at bounding box center [345, 109] width 421 height 41
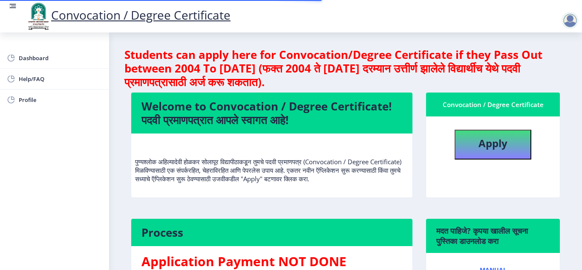
select select
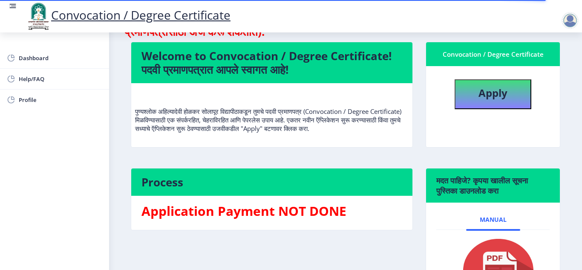
scroll to position [143, 0]
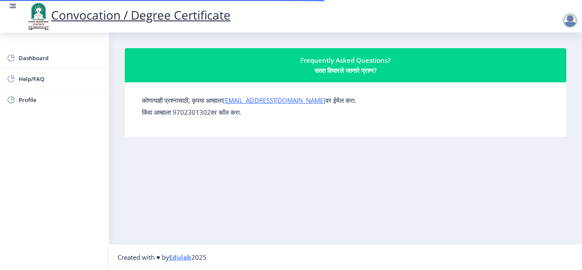
select select
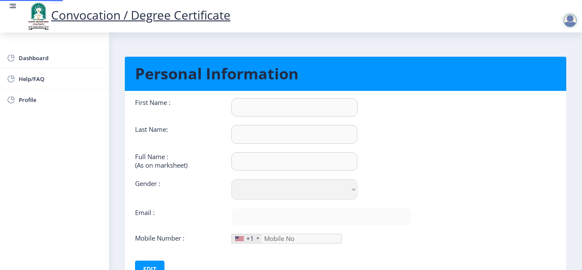
type input "sachin"
type input "salegaon"
type input "salegaon [PERSON_NAME]"
select select "[DEMOGRAPHIC_DATA]"
type input "[EMAIL_ADDRESS][DOMAIN_NAME]"
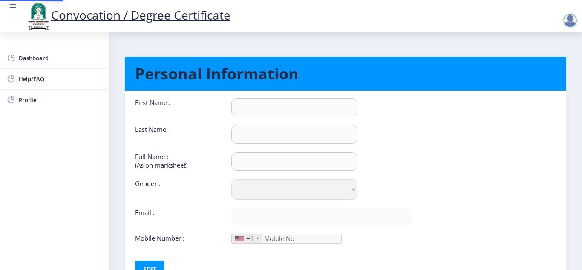
type input "7385516467"
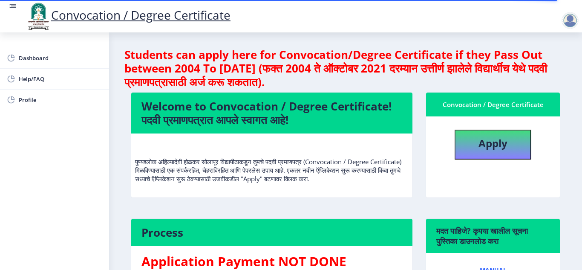
select select
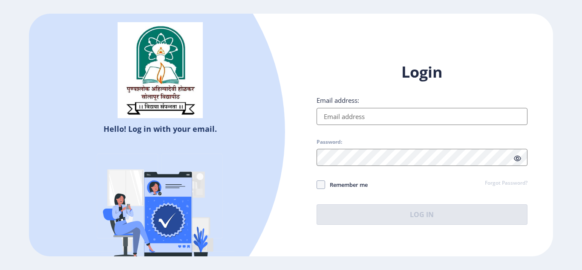
select select
